Goal: Navigation & Orientation: Find specific page/section

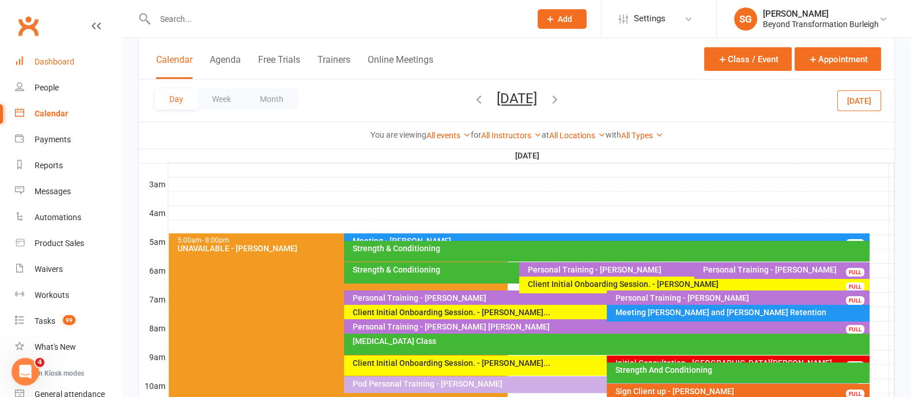
click at [44, 58] on div "Dashboard" at bounding box center [55, 61] width 40 height 9
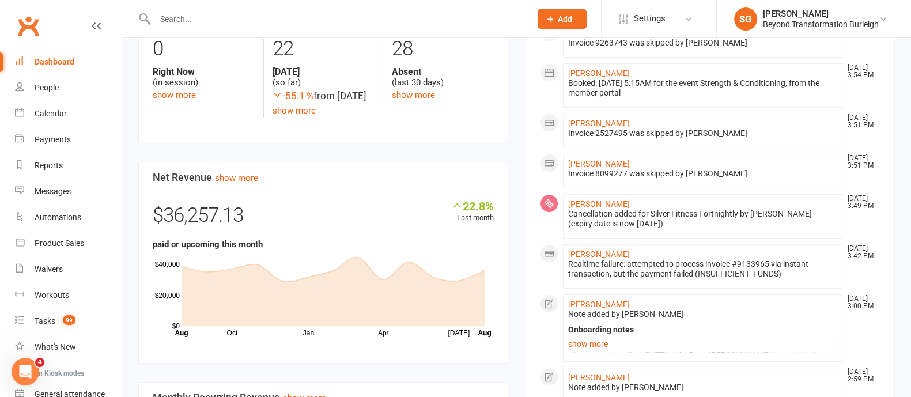
scroll to position [648, 0]
